Goal: Transaction & Acquisition: Subscribe to service/newsletter

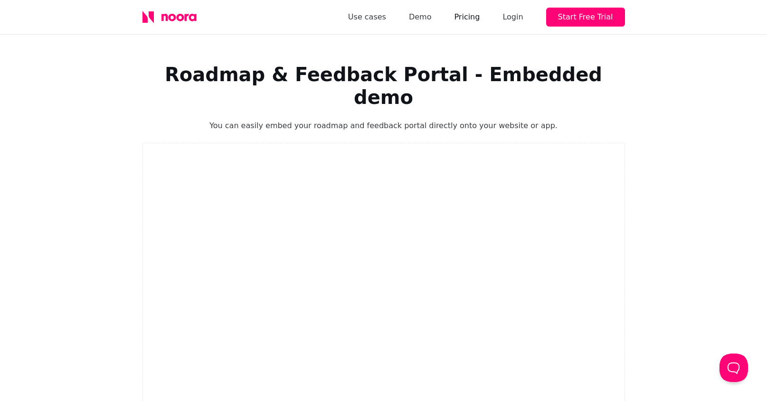
click at [478, 19] on link "Pricing" at bounding box center [467, 16] width 26 height 13
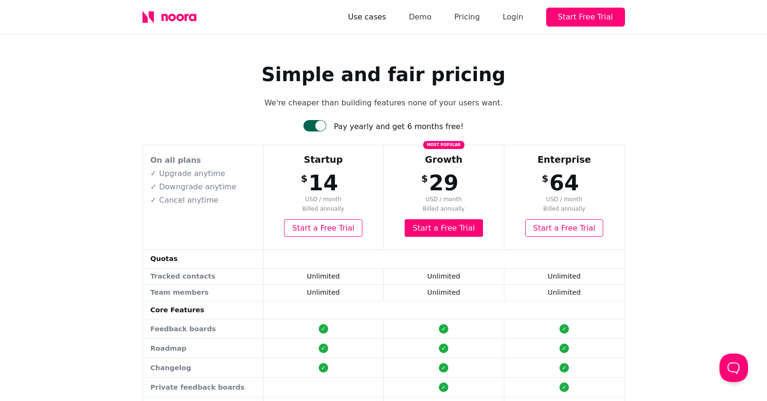
click at [376, 18] on link "Use cases" at bounding box center [367, 16] width 38 height 13
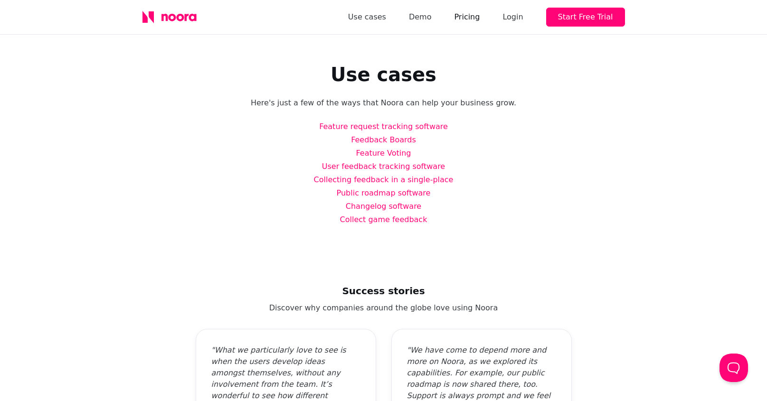
click at [480, 19] on link "Pricing" at bounding box center [467, 16] width 26 height 13
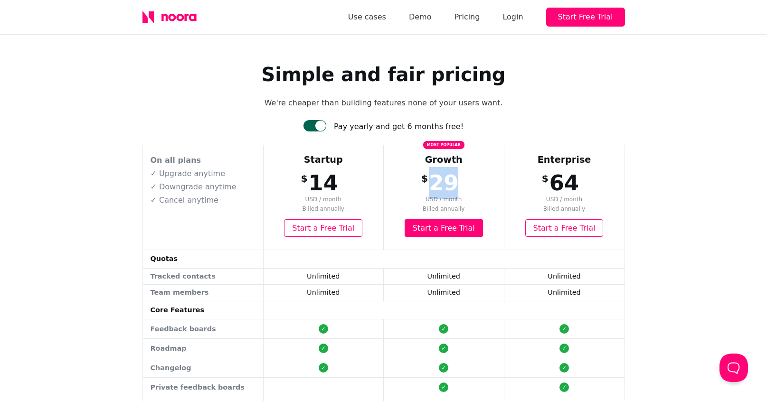
drag, startPoint x: 433, startPoint y: 182, endPoint x: 473, endPoint y: 191, distance: 40.8
click at [474, 183] on div "$ 29 USD / month Billed annually" at bounding box center [443, 191] width 119 height 48
click at [326, 127] on div at bounding box center [320, 126] width 10 height 10
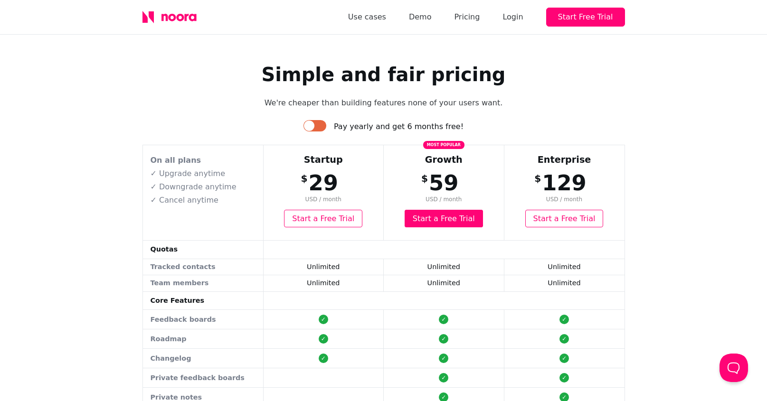
click at [322, 127] on div at bounding box center [315, 125] width 23 height 11
